Goal: Transaction & Acquisition: Purchase product/service

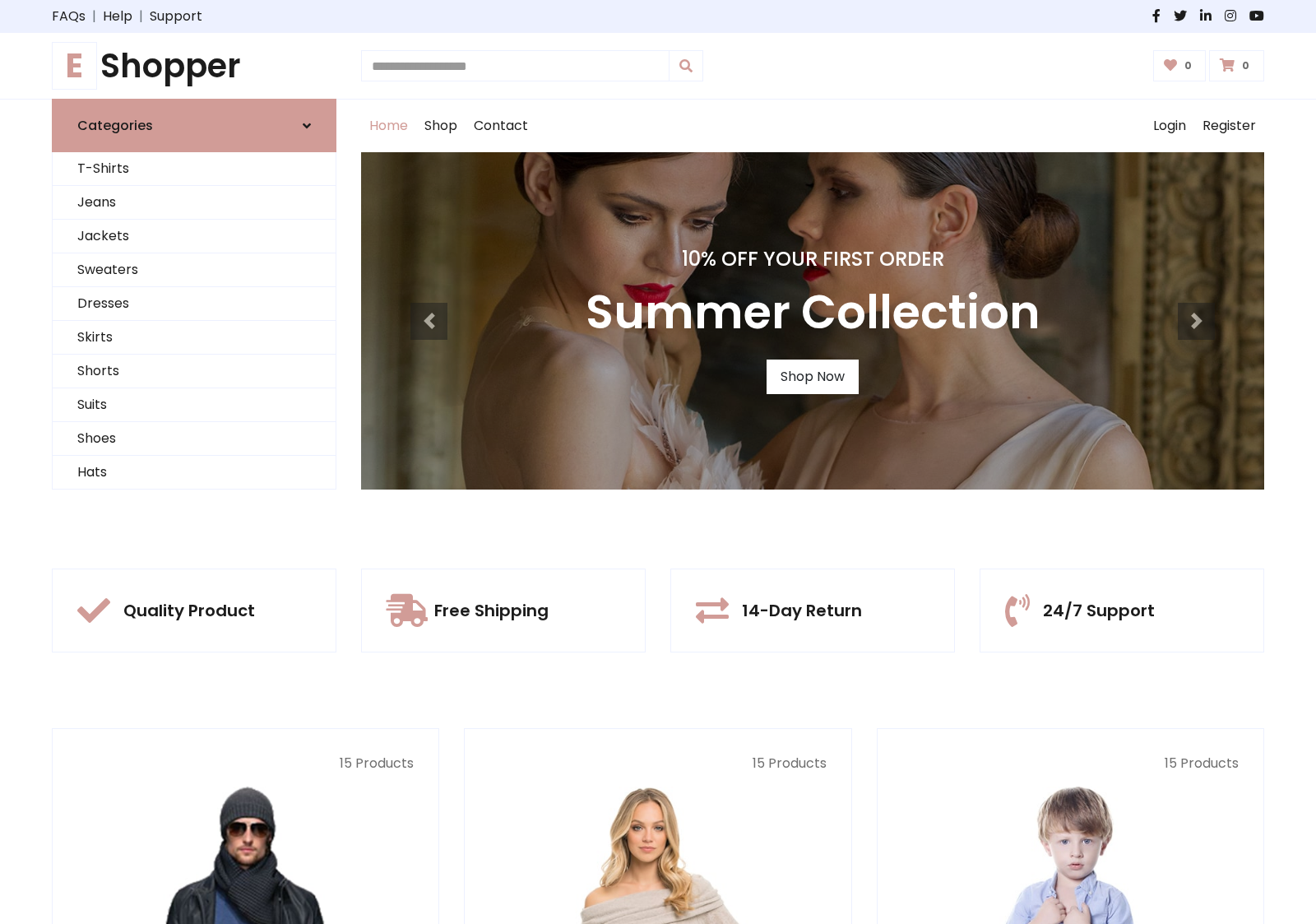
click at [658, 462] on div "10% Off Your First Order Summer Collection Shop Now" at bounding box center [812, 321] width 903 height 337
click at [812, 376] on link "Shop Now" at bounding box center [812, 376] width 92 height 35
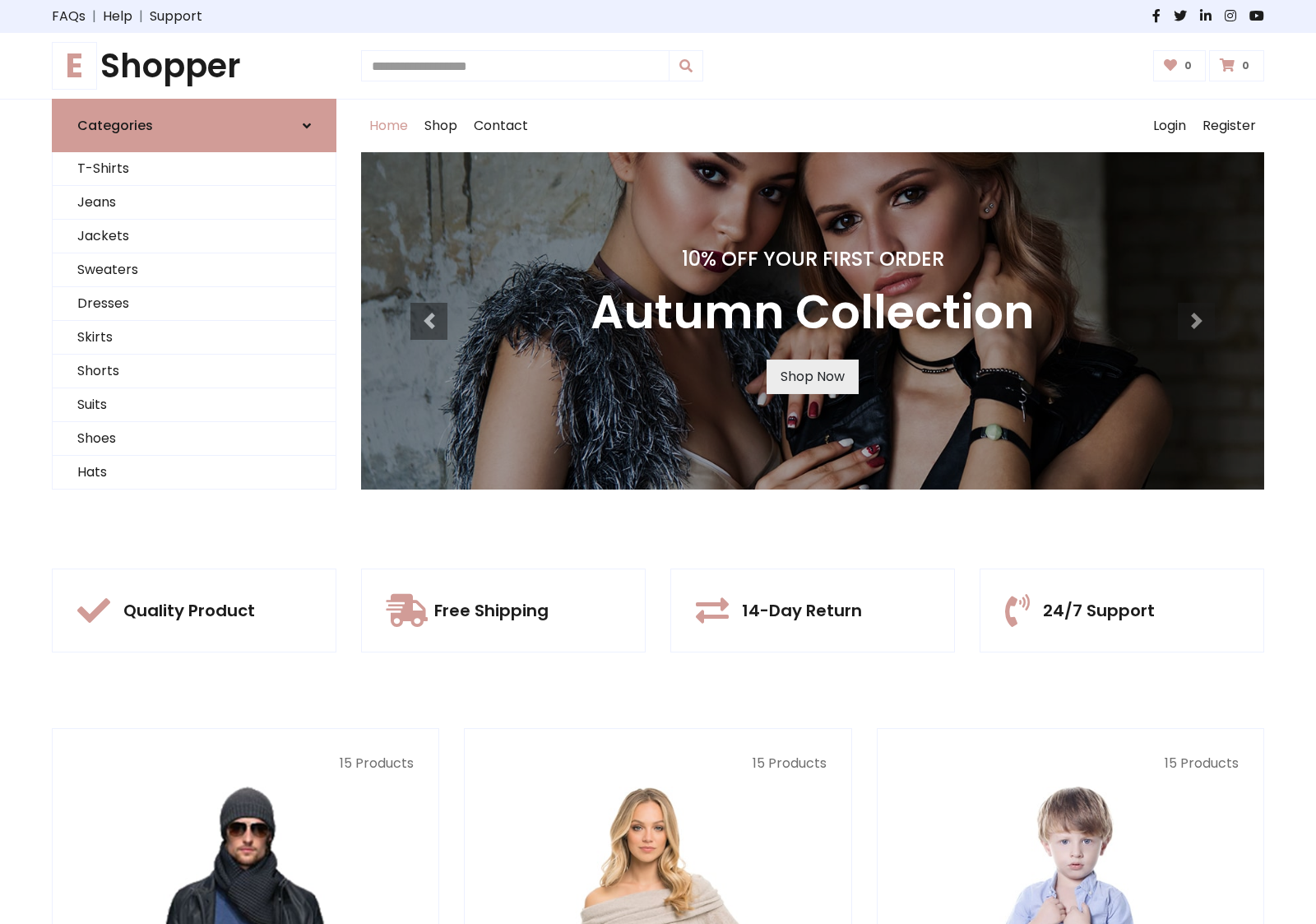
click at [812, 376] on link "Shop Now" at bounding box center [812, 376] width 92 height 35
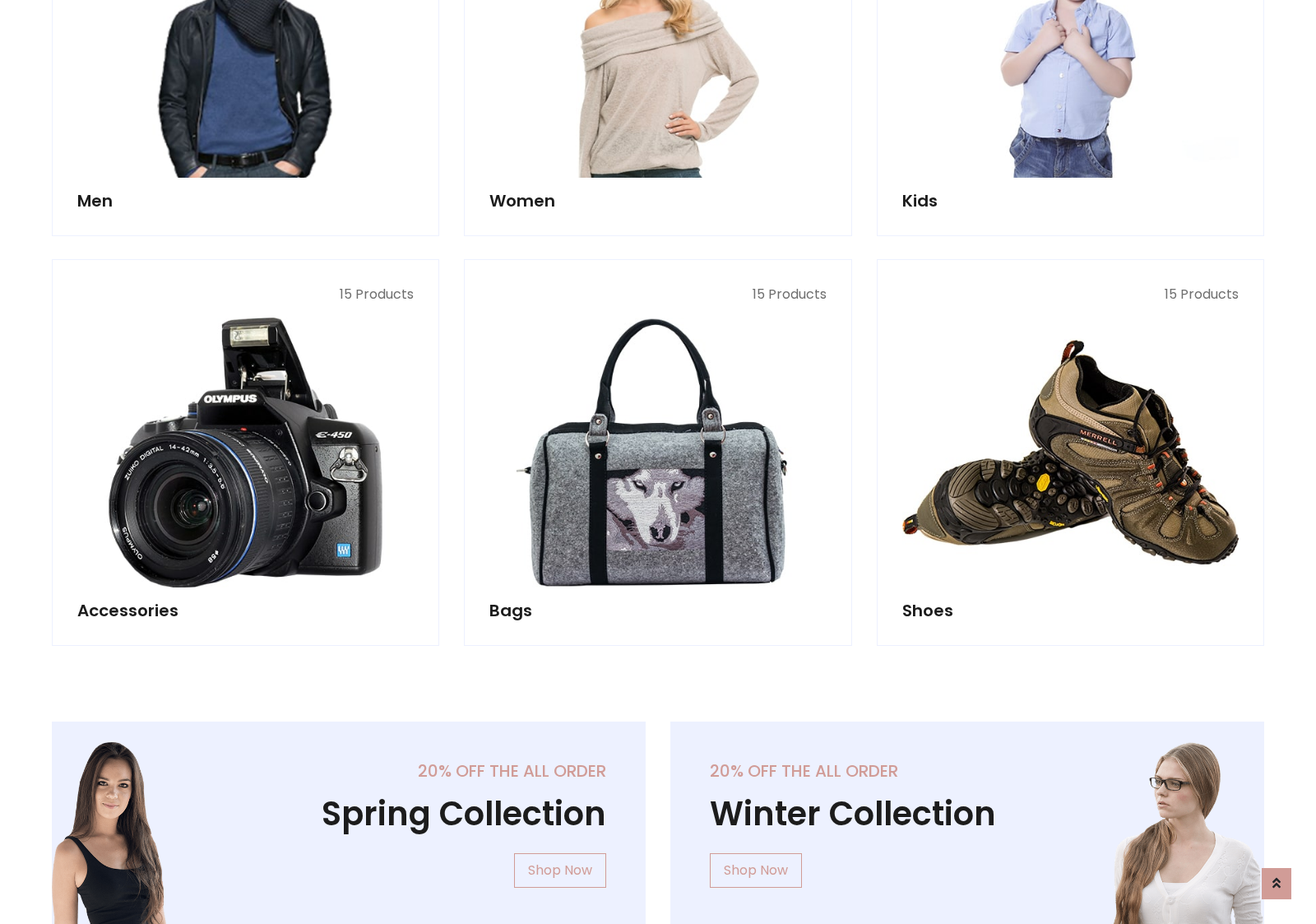
scroll to position [1641, 0]
